Goal: Information Seeking & Learning: Learn about a topic

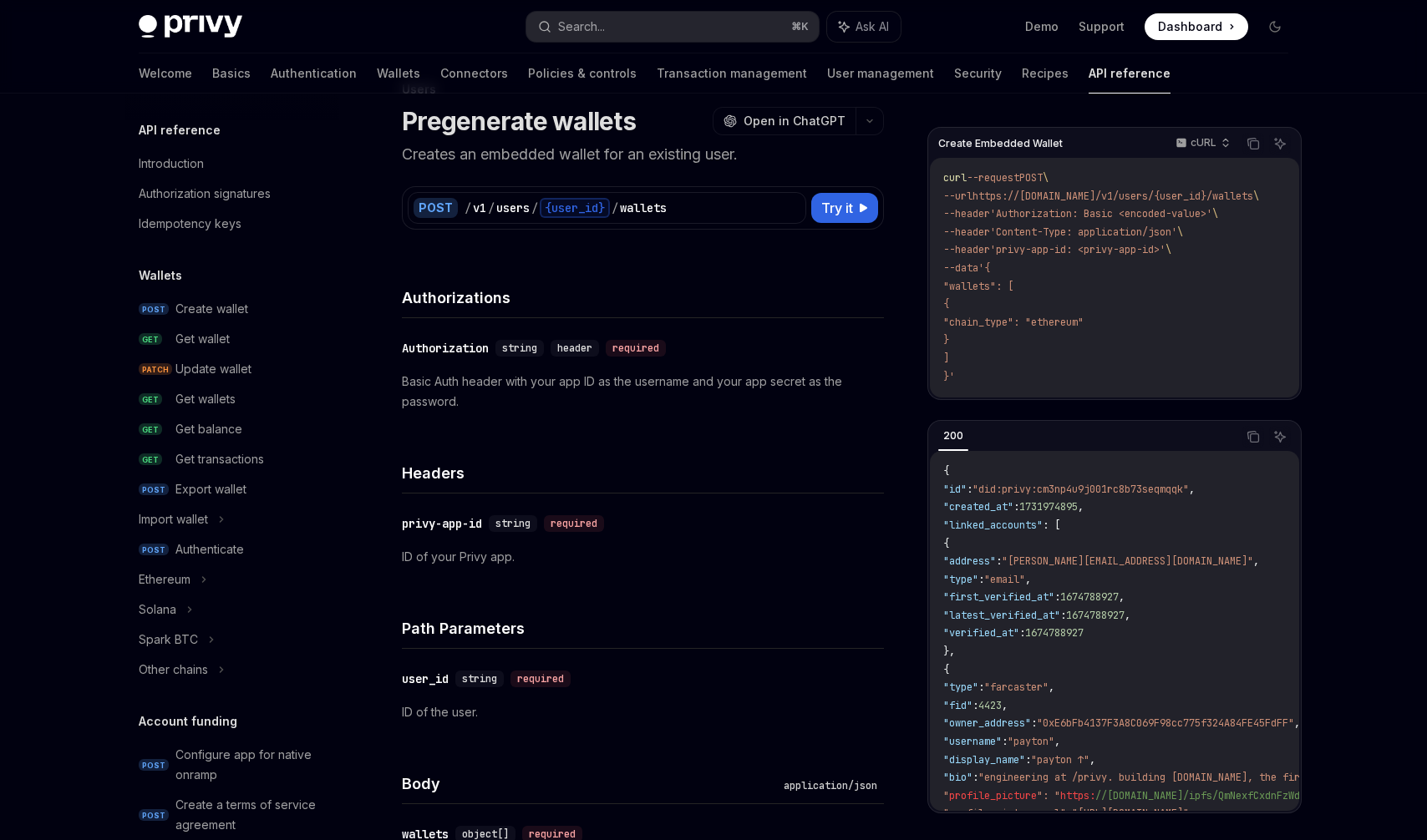
scroll to position [916, 0]
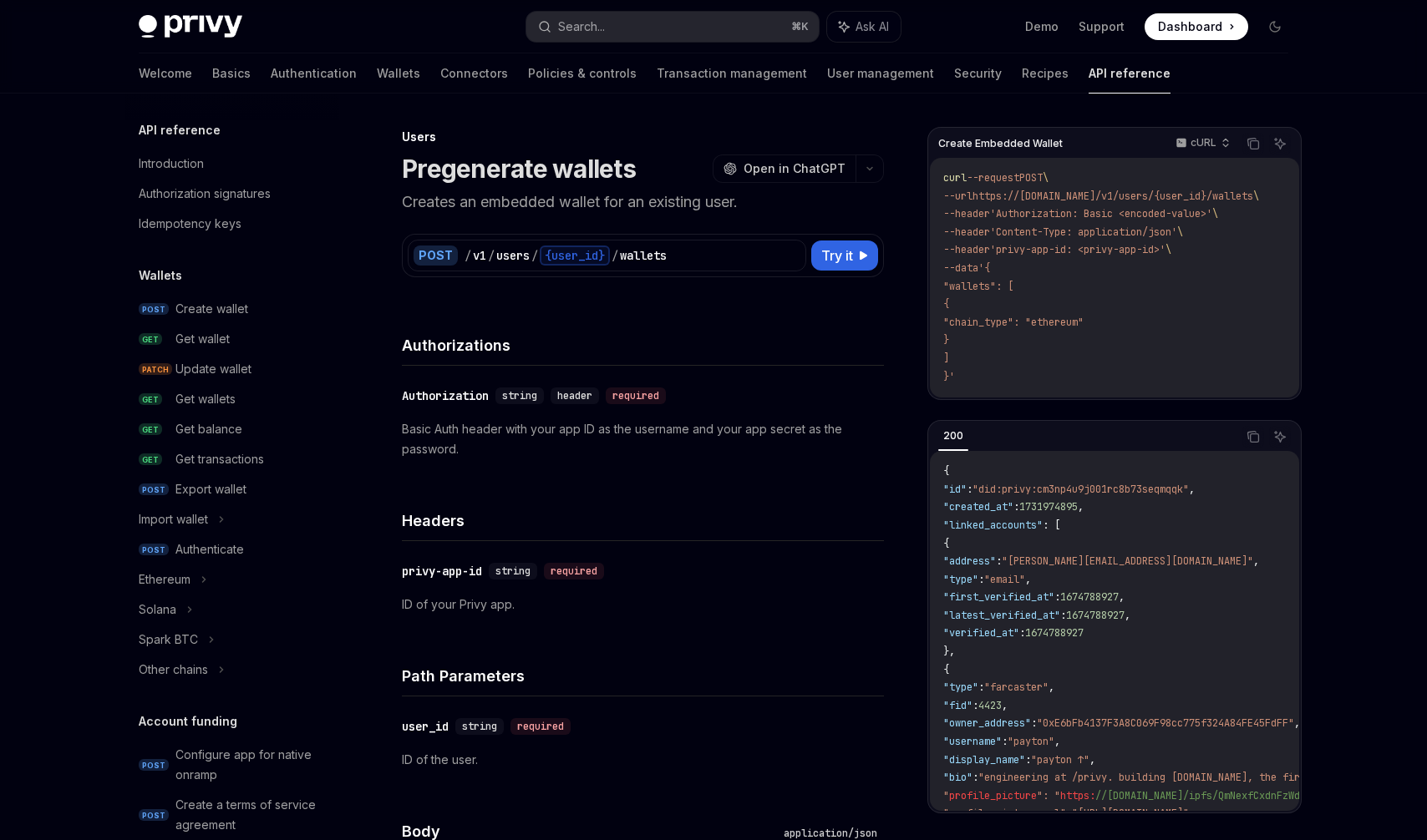
scroll to position [916, 0]
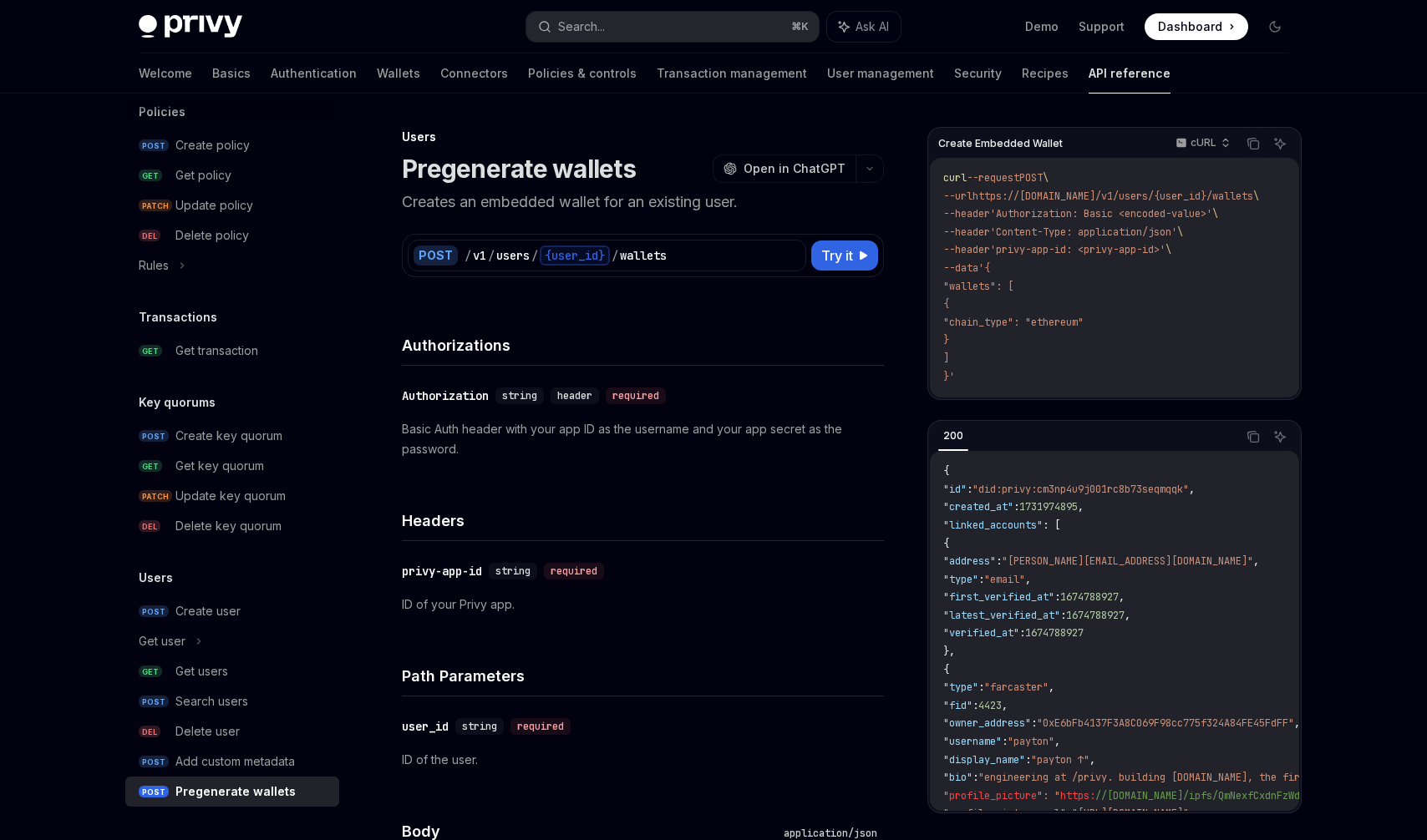
click at [227, 41] on div "Privy Docs home page Search... ⌘ K Ask AI Demo Support Dashboard Dashboard Sear…" at bounding box center [714, 26] width 1150 height 53
click at [236, 30] on img at bounding box center [190, 27] width 103 height 23
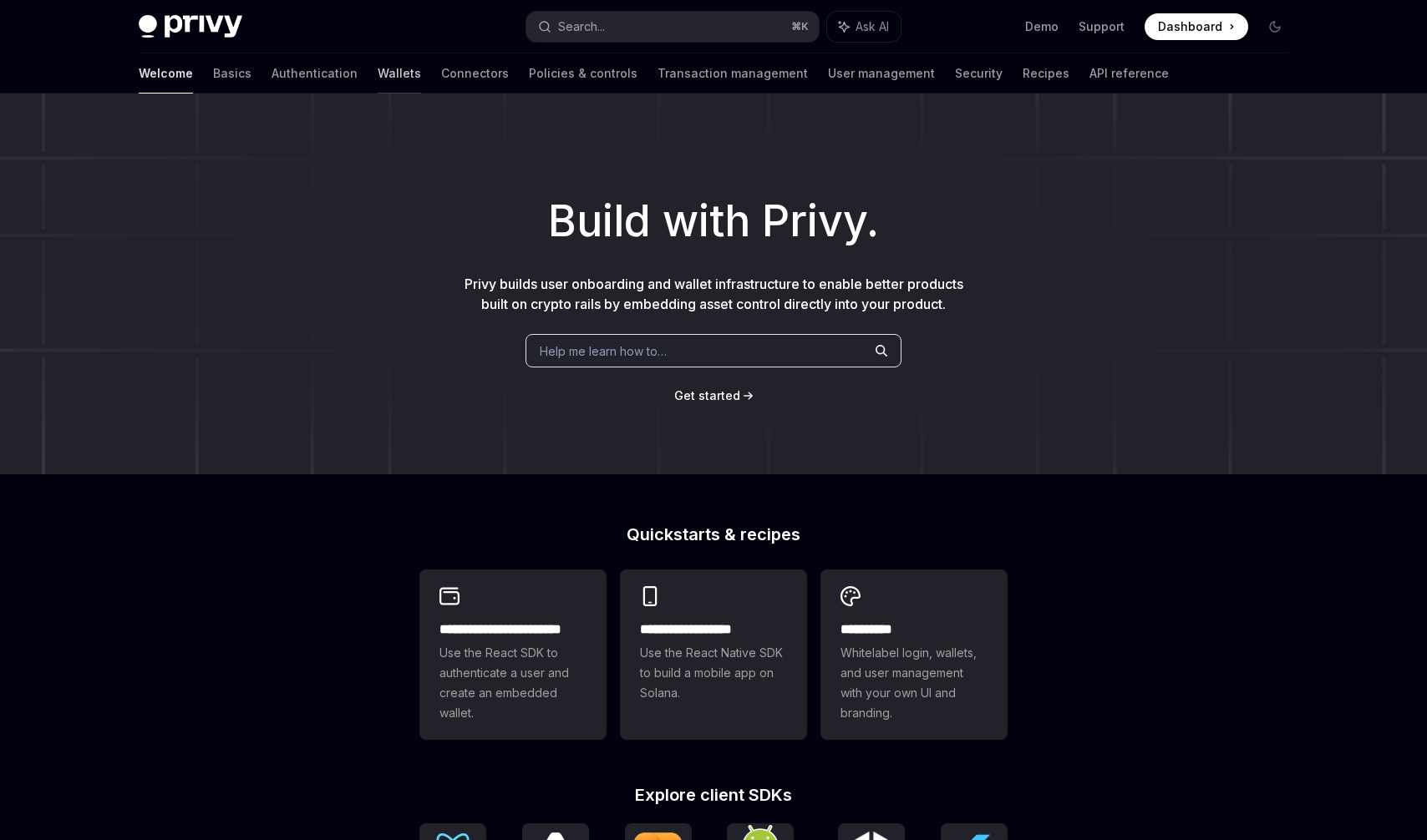
click at [378, 73] on link "Wallets" at bounding box center [399, 73] width 43 height 40
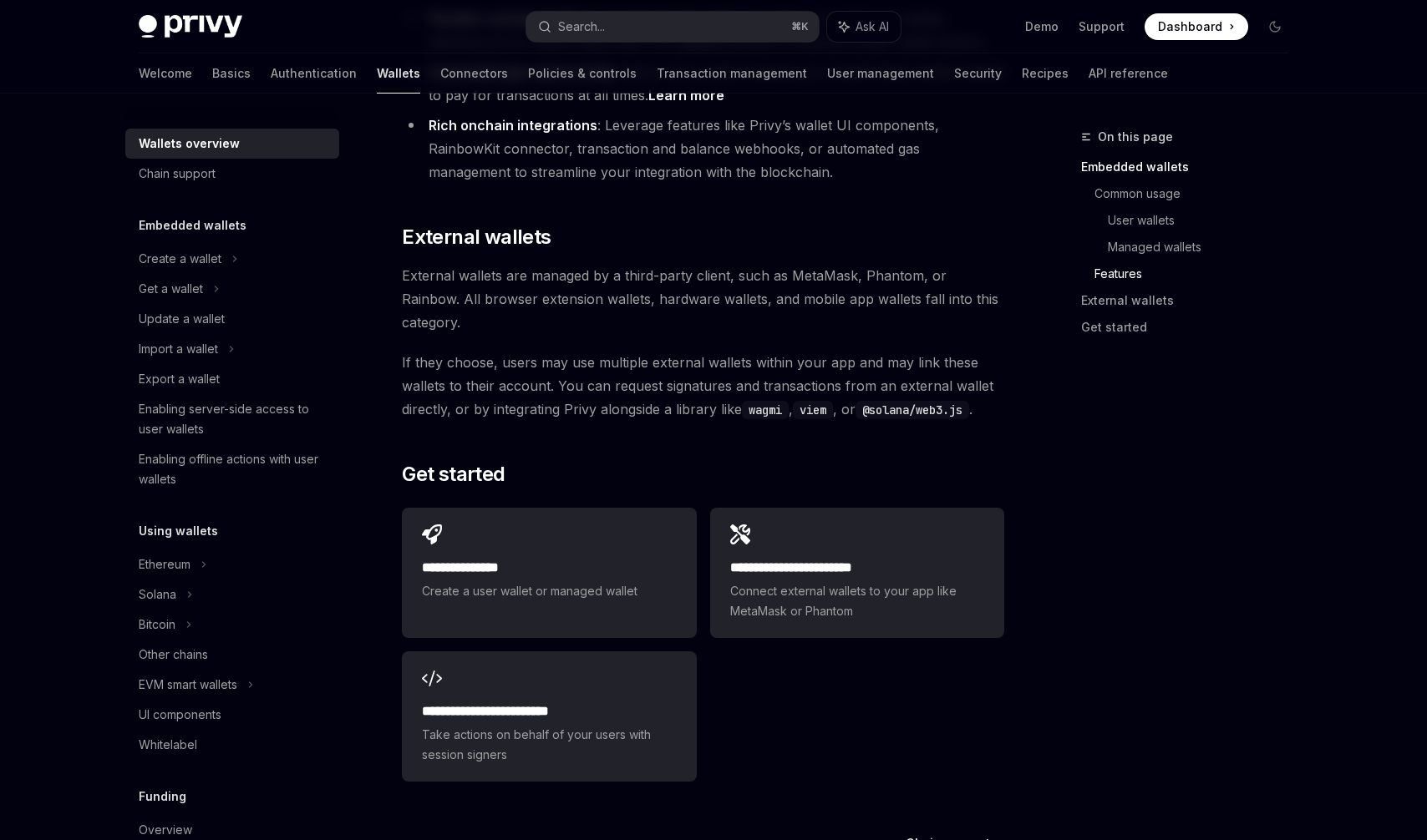
scroll to position [2492, 0]
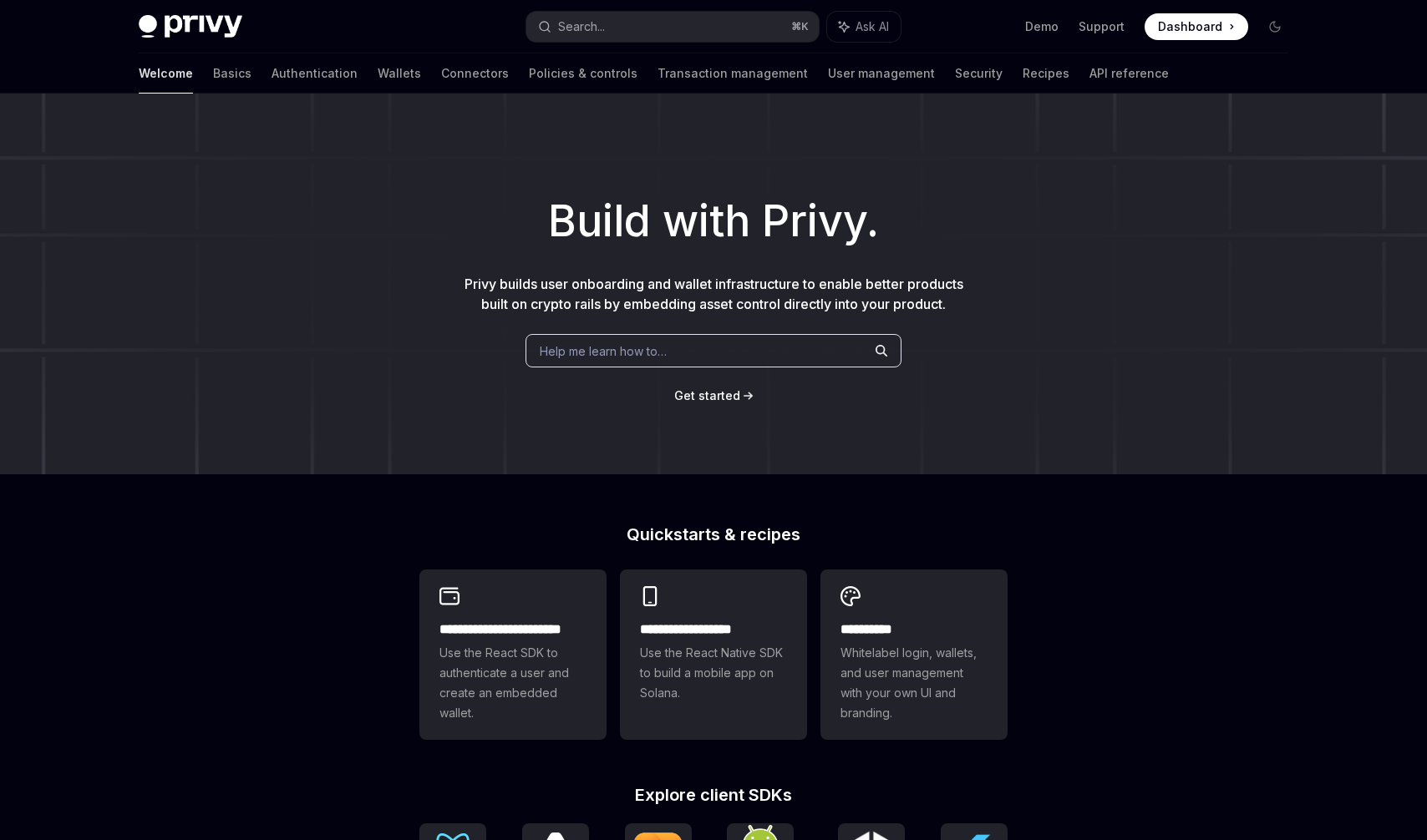
click at [1256, 252] on h1 "Build with Privy." at bounding box center [714, 221] width 1374 height 65
click at [378, 82] on link "Wallets" at bounding box center [399, 73] width 43 height 40
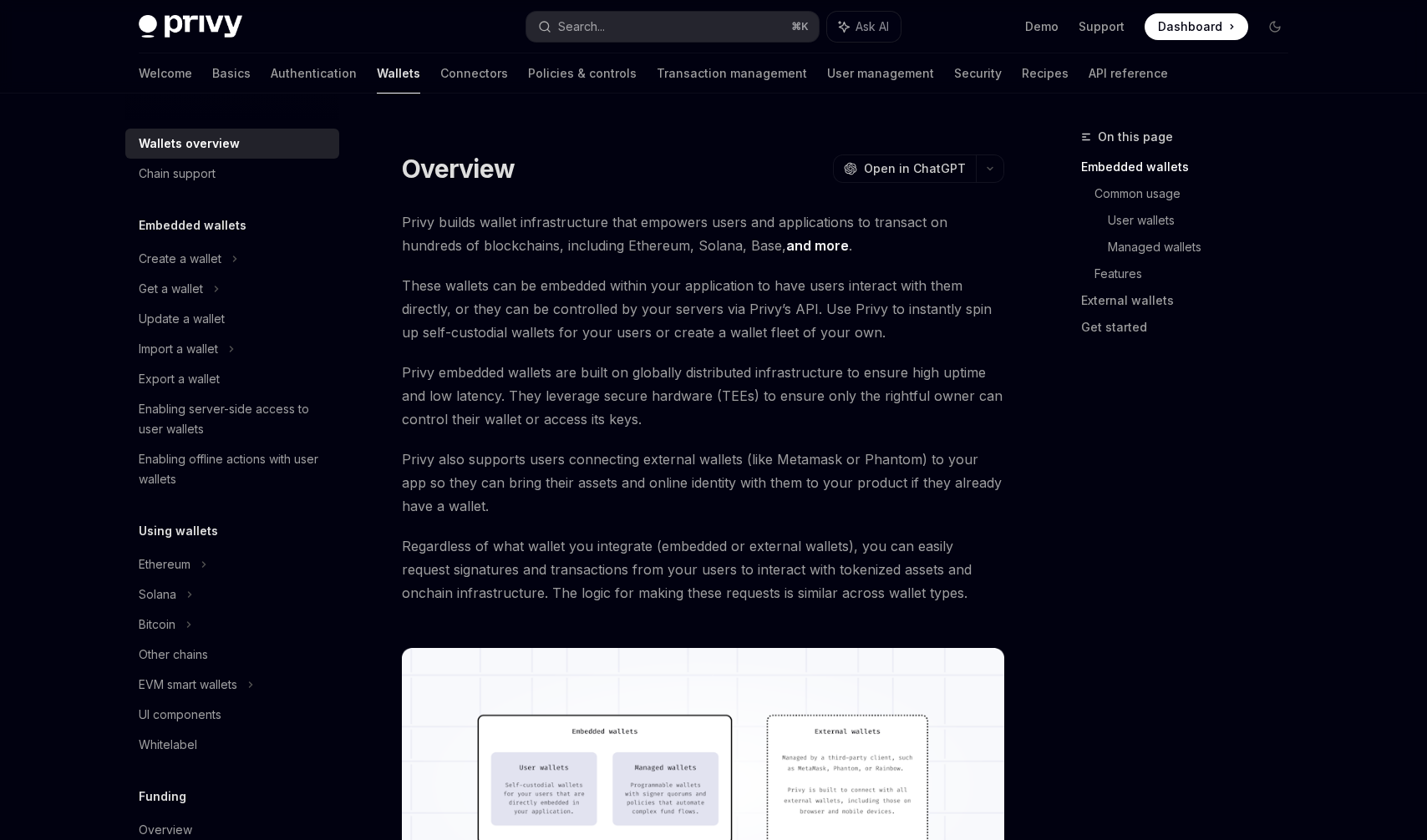
type textarea "*"
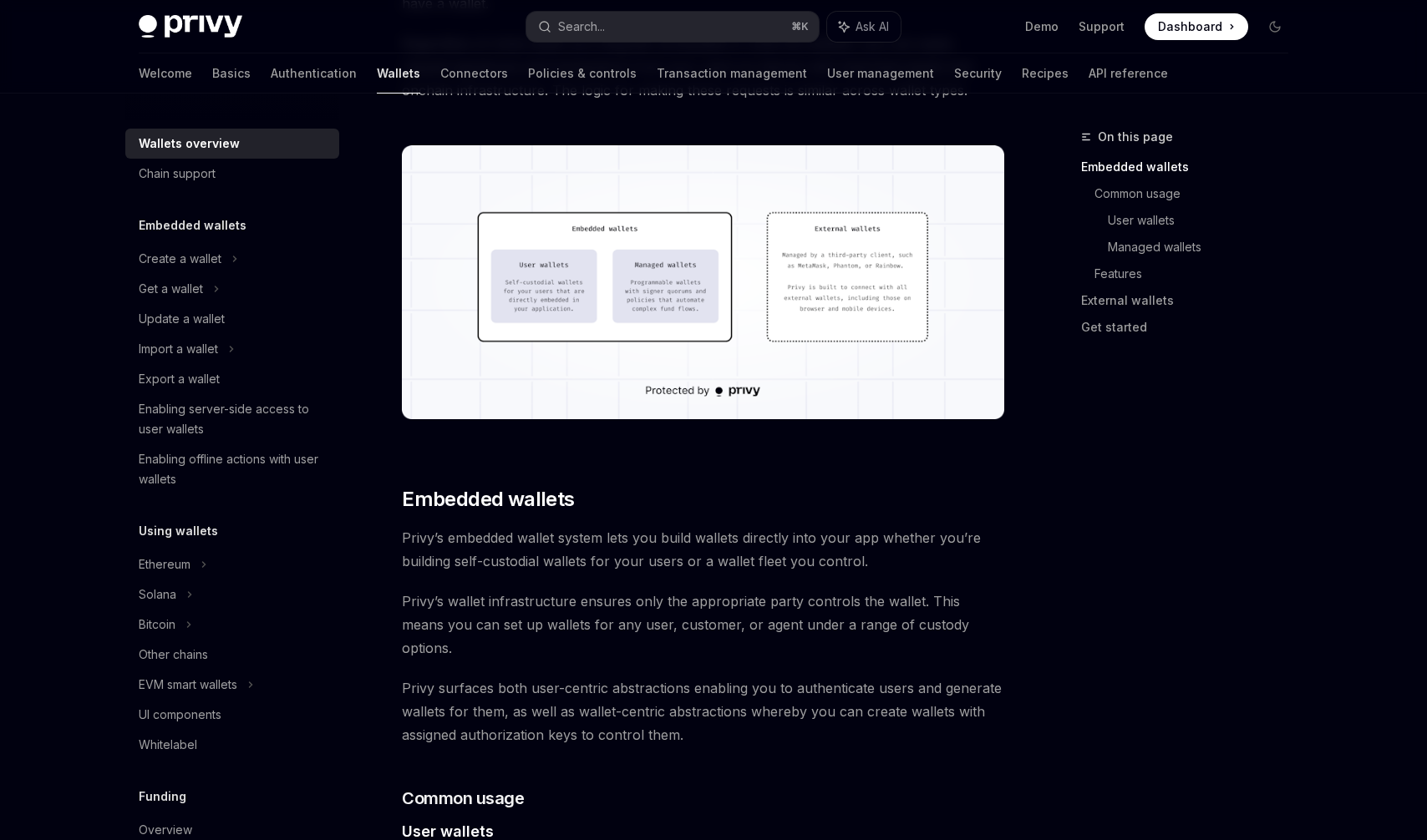
scroll to position [626, 0]
